Goal: Task Accomplishment & Management: Complete application form

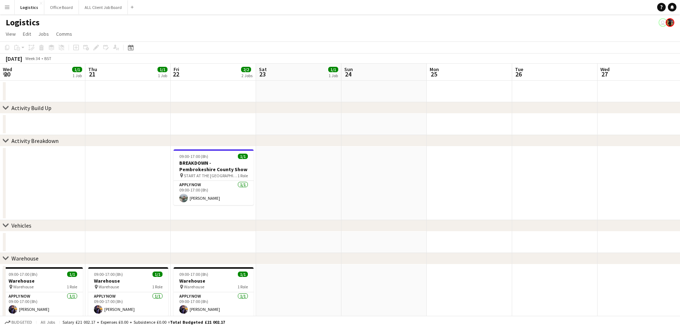
scroll to position [0, 247]
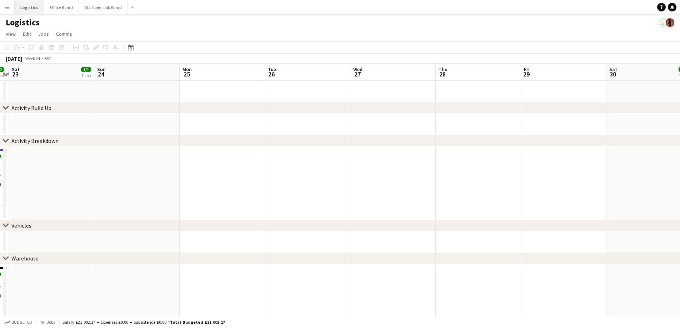
click at [26, 8] on button "Logistics Close" at bounding box center [30, 7] width 30 height 14
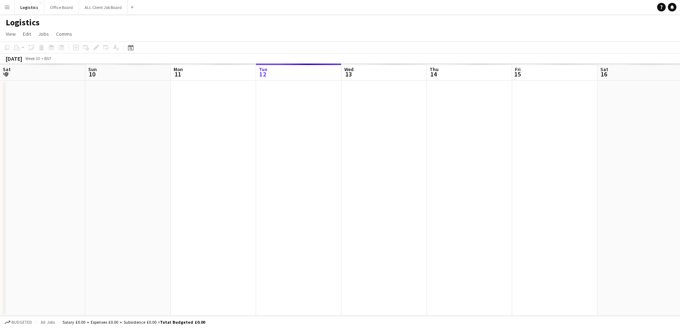
scroll to position [0, 171]
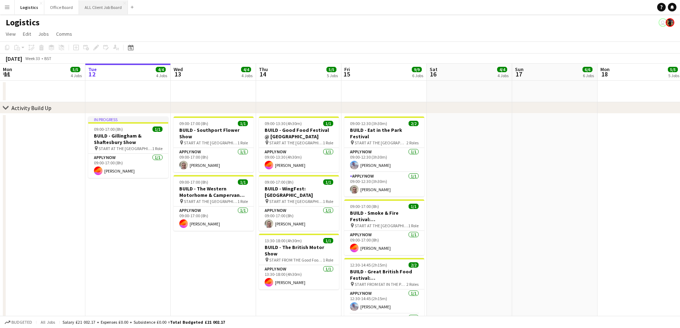
click at [91, 7] on button "ALL Client Job Board Close" at bounding box center [103, 7] width 49 height 14
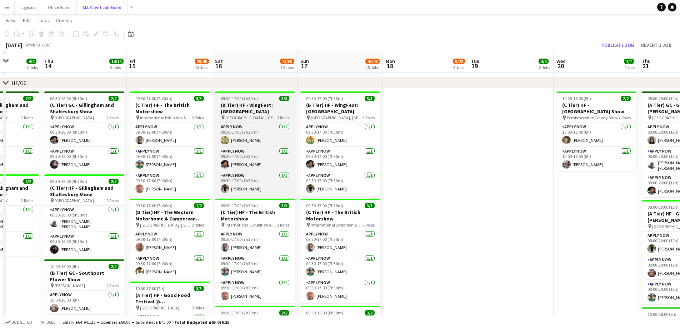
scroll to position [214, 0]
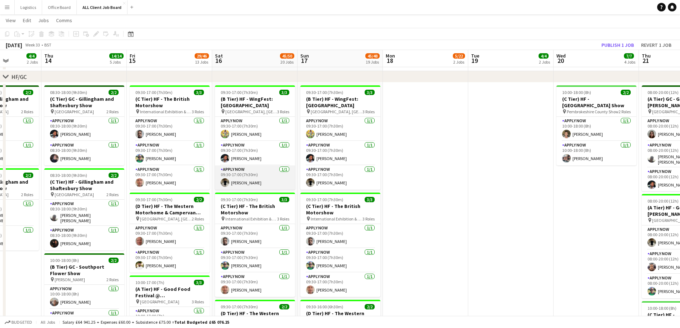
click at [239, 182] on app-card-role "APPLY NOW [DATE] 09:30-17:00 (7h30m) [PERSON_NAME]" at bounding box center [255, 177] width 80 height 24
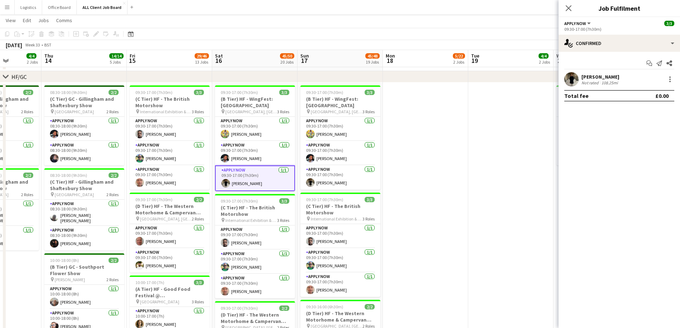
click at [606, 80] on div "108.25mi" at bounding box center [609, 82] width 19 height 5
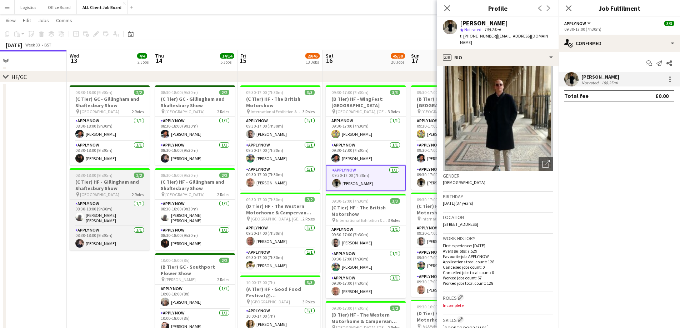
scroll to position [0, 188]
